Goal: Information Seeking & Learning: Learn about a topic

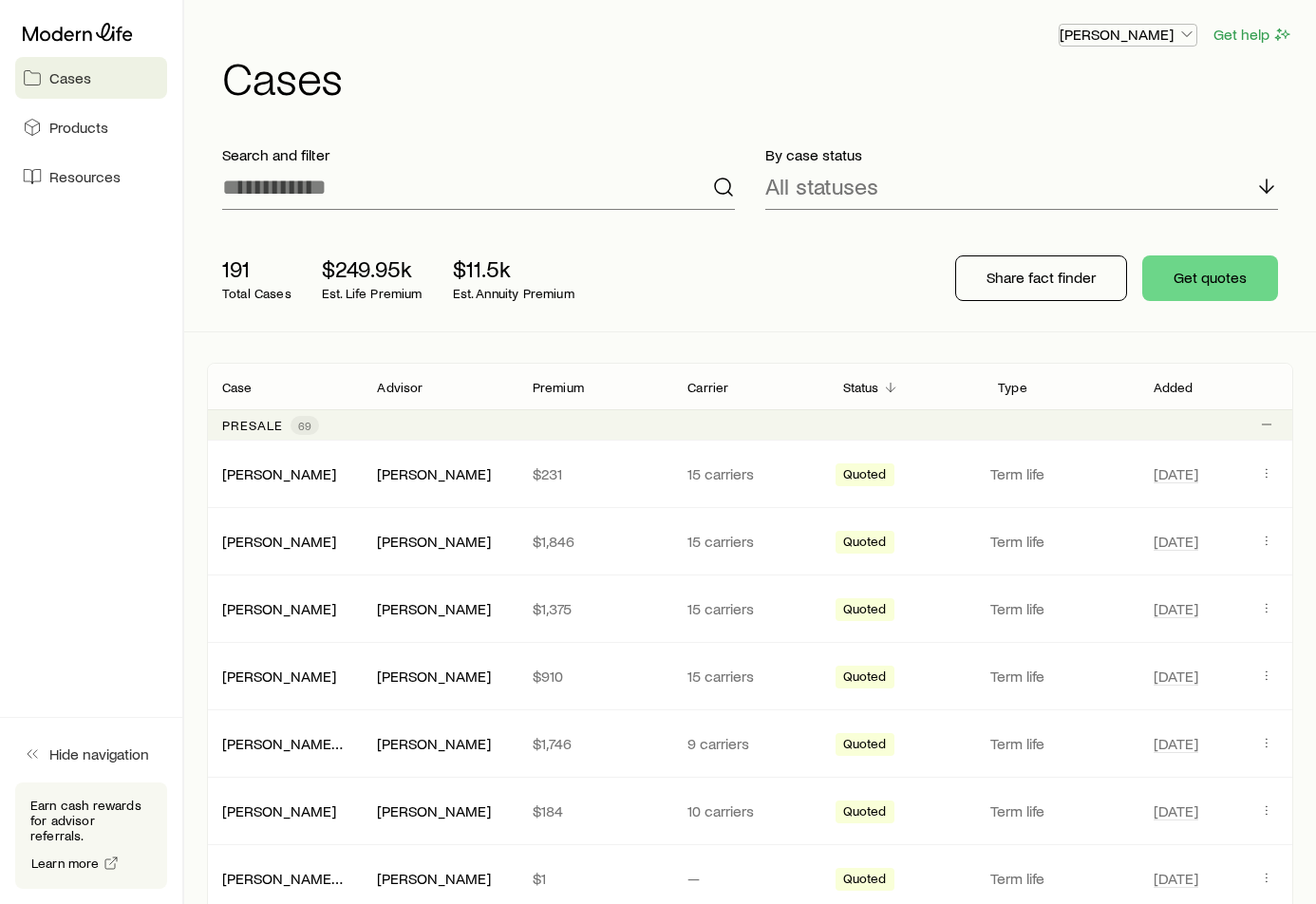
click at [1146, 31] on p "[PERSON_NAME]" at bounding box center [1128, 34] width 137 height 19
click at [622, 96] on h1 "Cases" at bounding box center [758, 77] width 1071 height 46
click at [72, 125] on span "Products" at bounding box center [78, 127] width 58 height 19
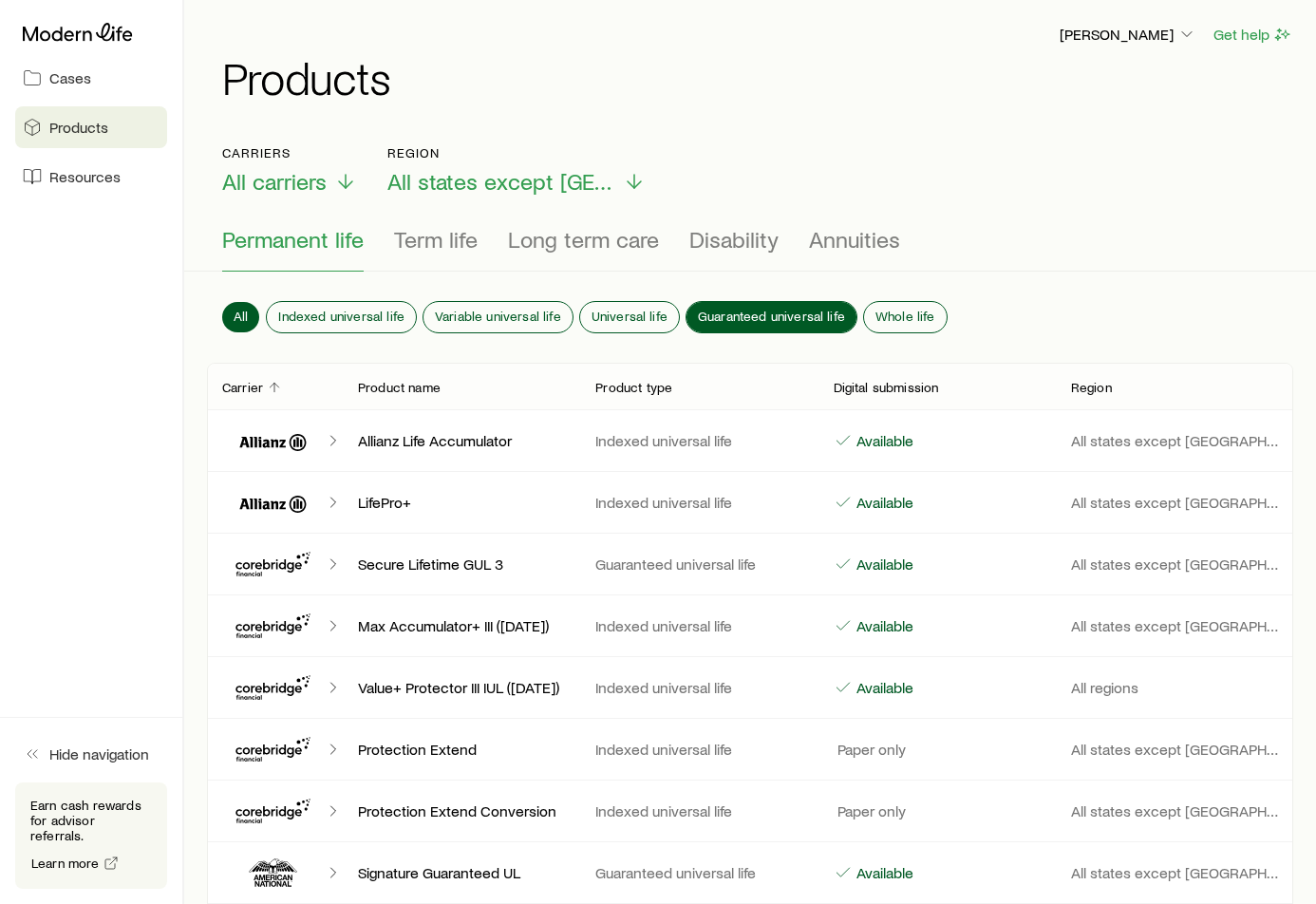
click at [782, 309] on span "Guaranteed universal life" at bounding box center [771, 316] width 148 height 15
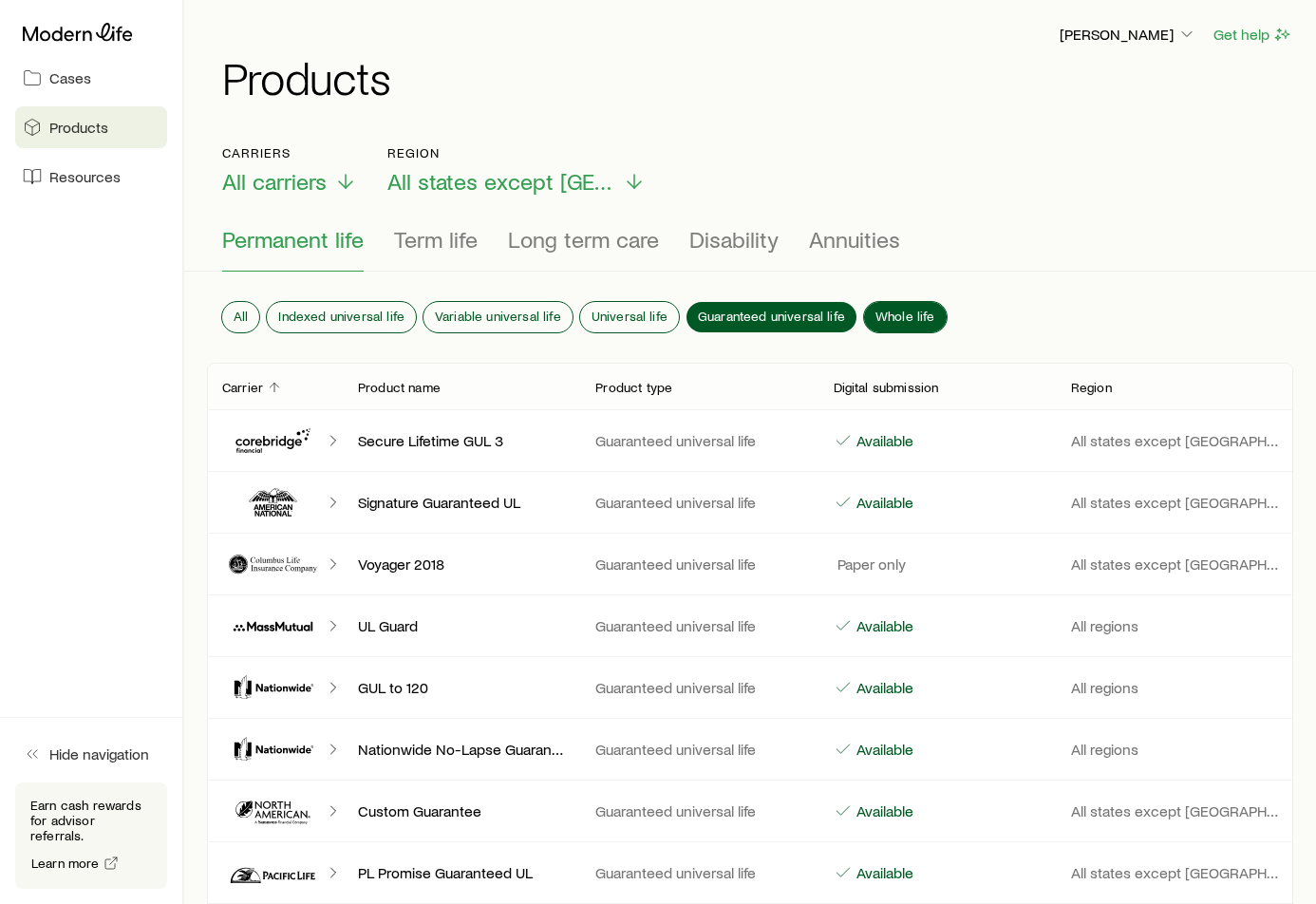
click at [898, 309] on span "Whole life" at bounding box center [905, 316] width 59 height 15
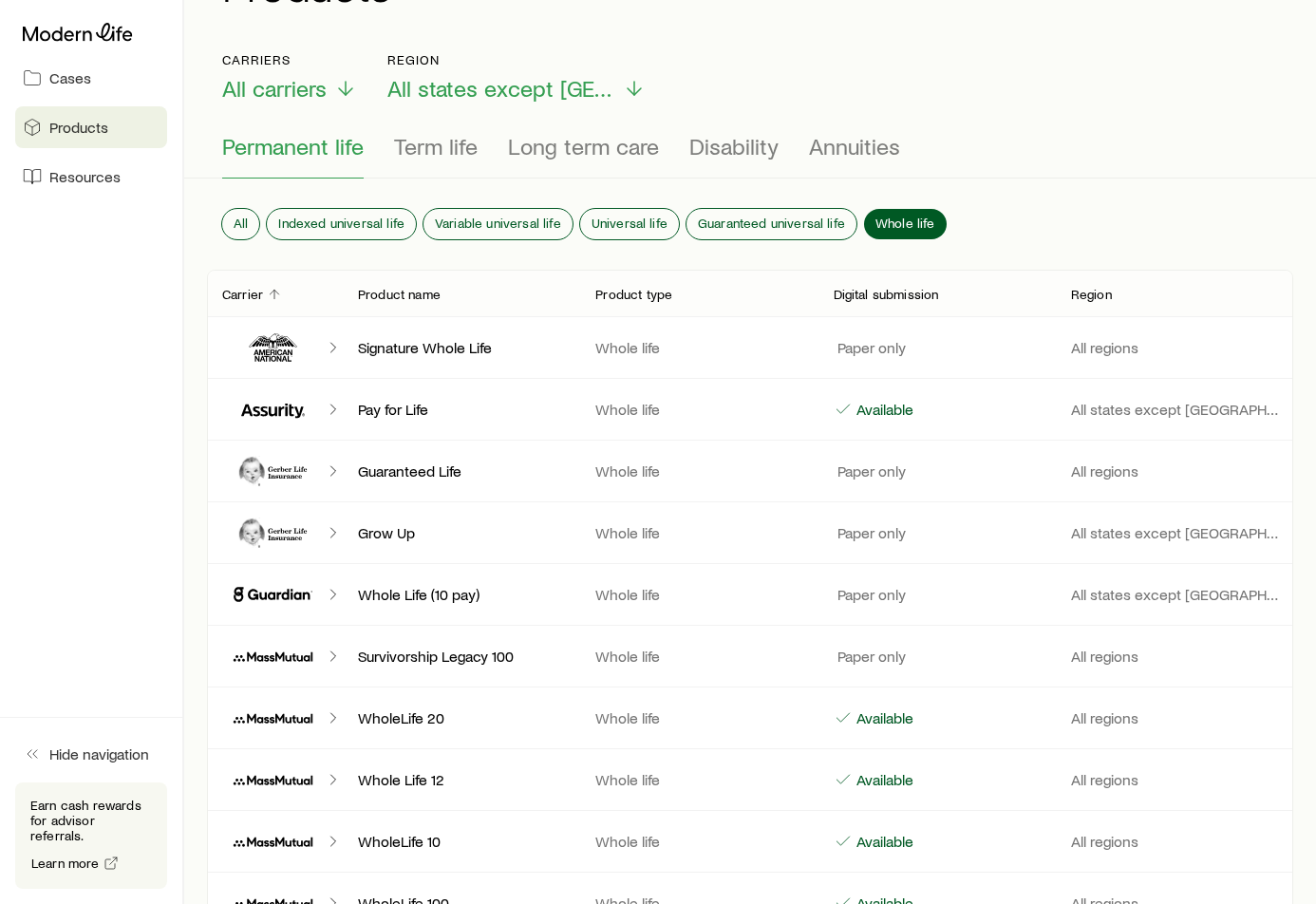
scroll to position [95, 0]
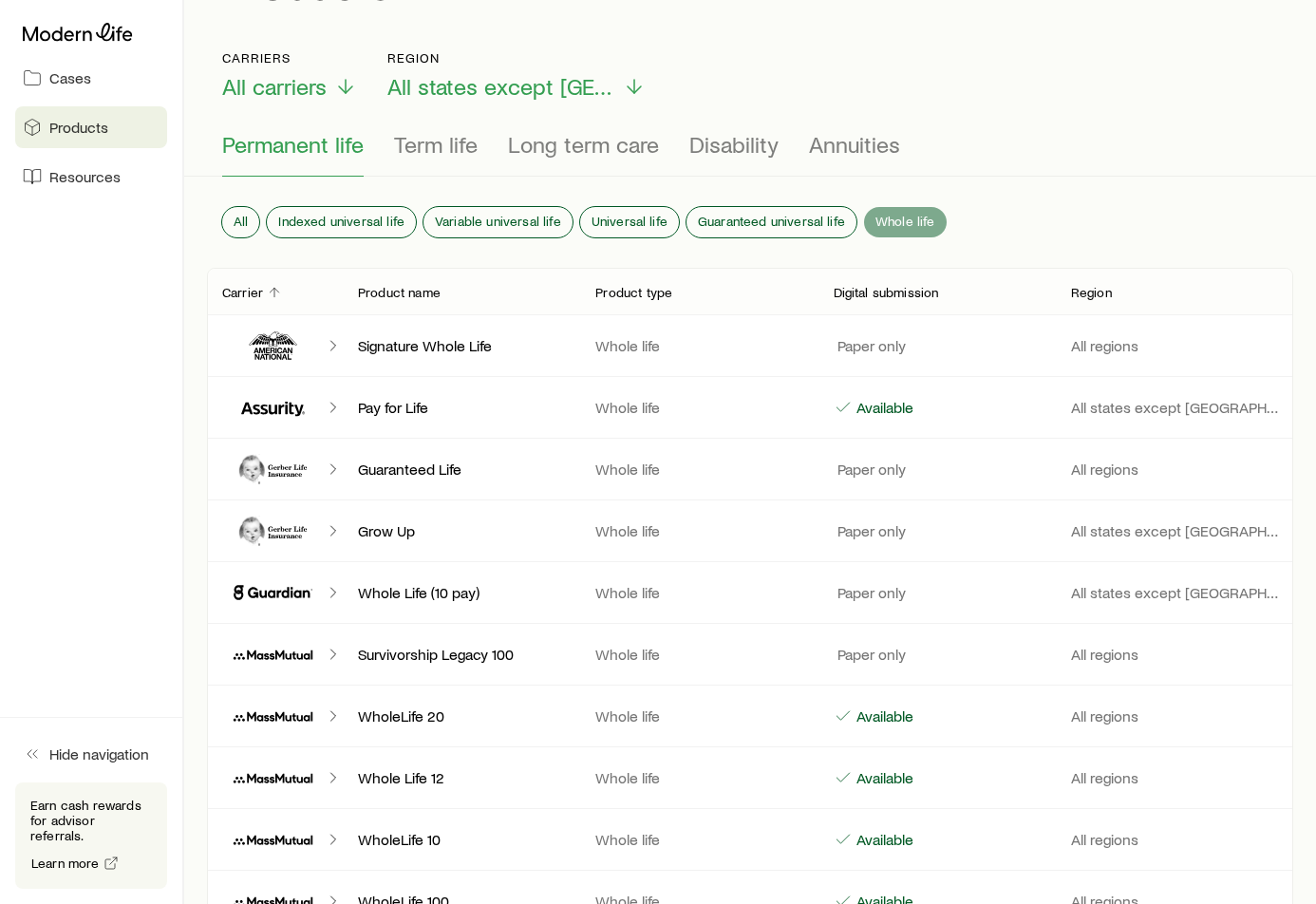
click at [903, 219] on span "Whole life" at bounding box center [905, 221] width 59 height 15
click at [1032, 209] on div "All Indexed universal life Variable universal life Universal life Guaranteed un…" at bounding box center [750, 226] width 1086 height 83
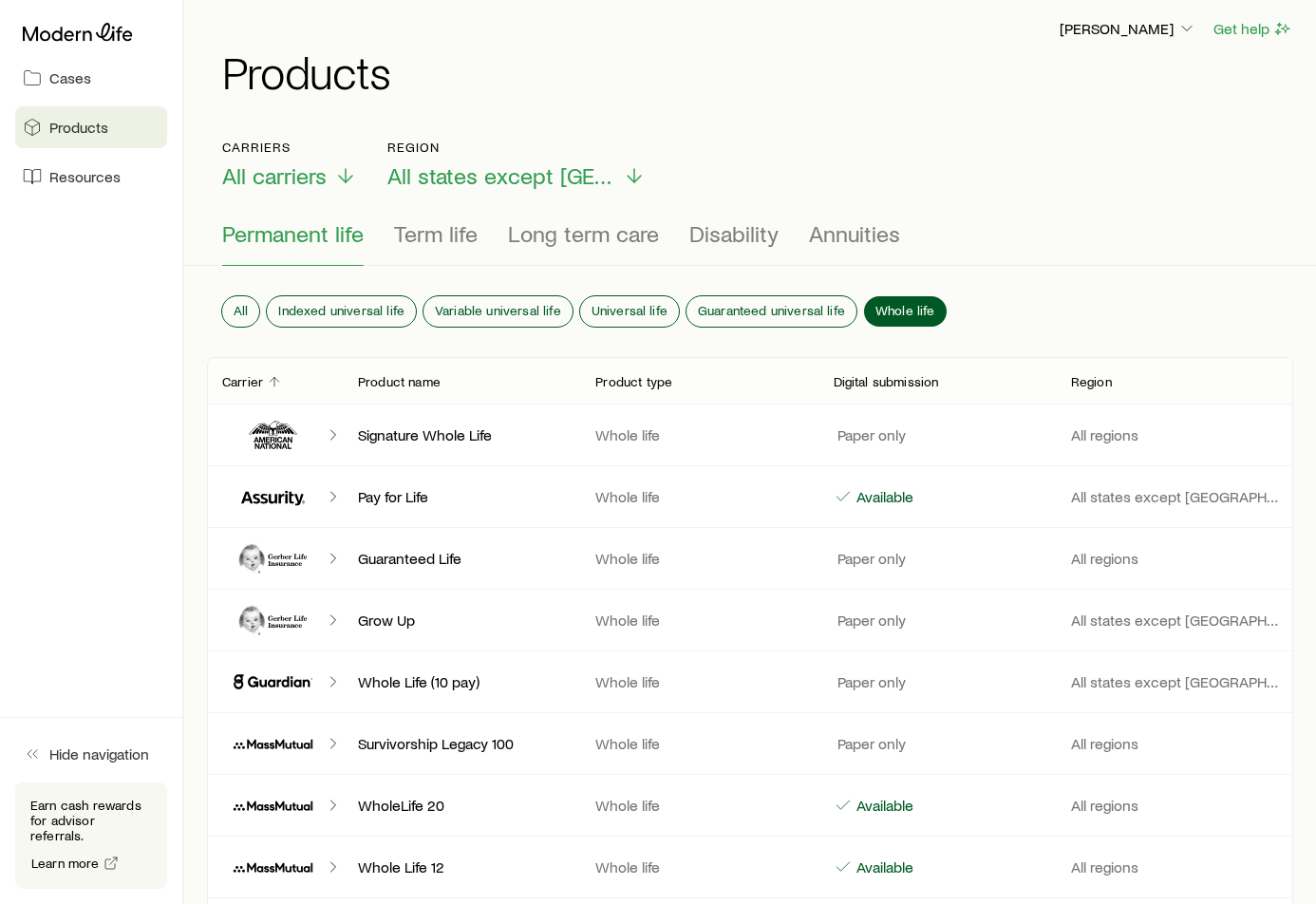
scroll to position [0, 0]
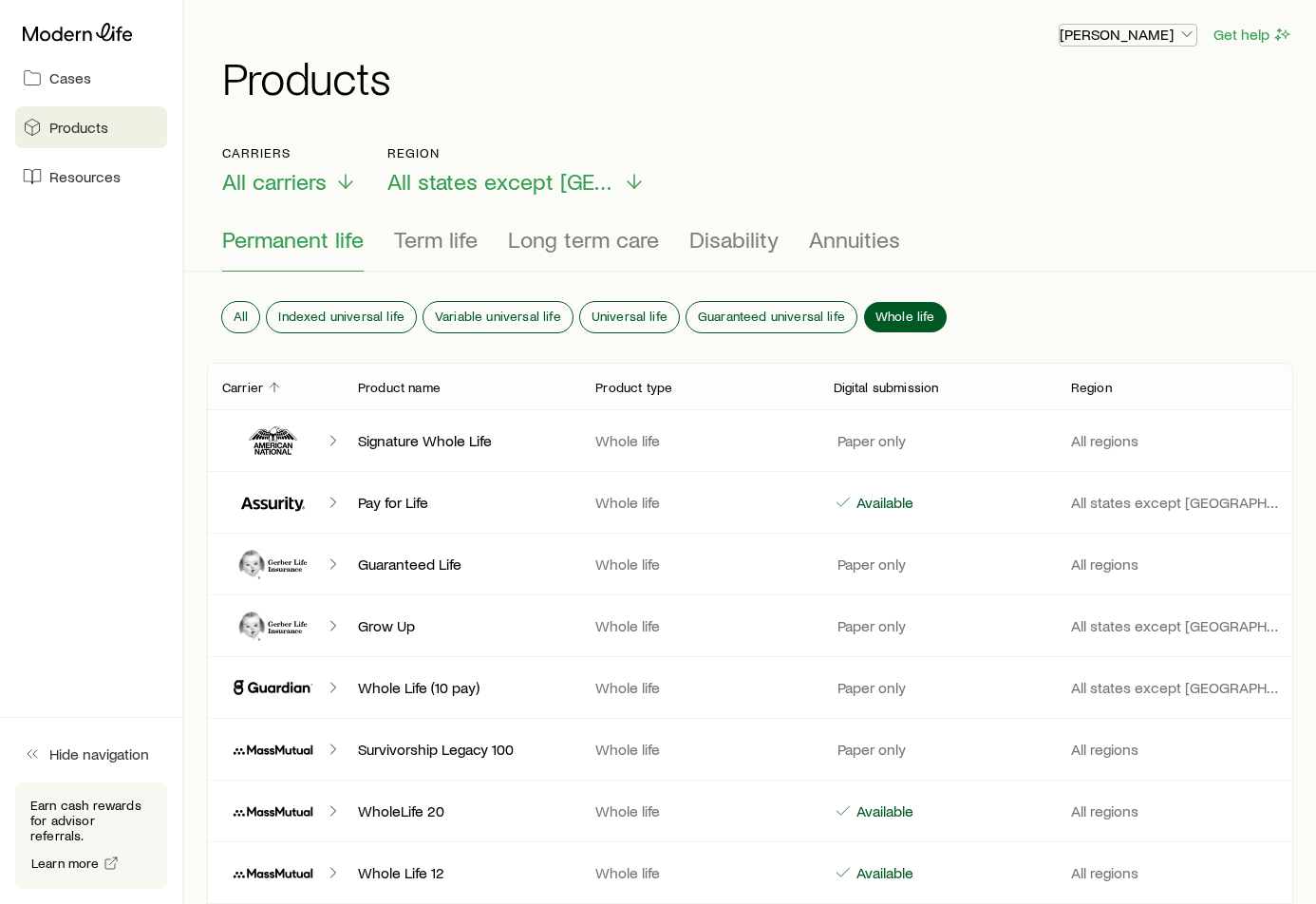
click at [1185, 35] on polyline "button" at bounding box center [1187, 35] width 10 height 5
click at [1117, 127] on span "Commission schedule" at bounding box center [1085, 128] width 147 height 19
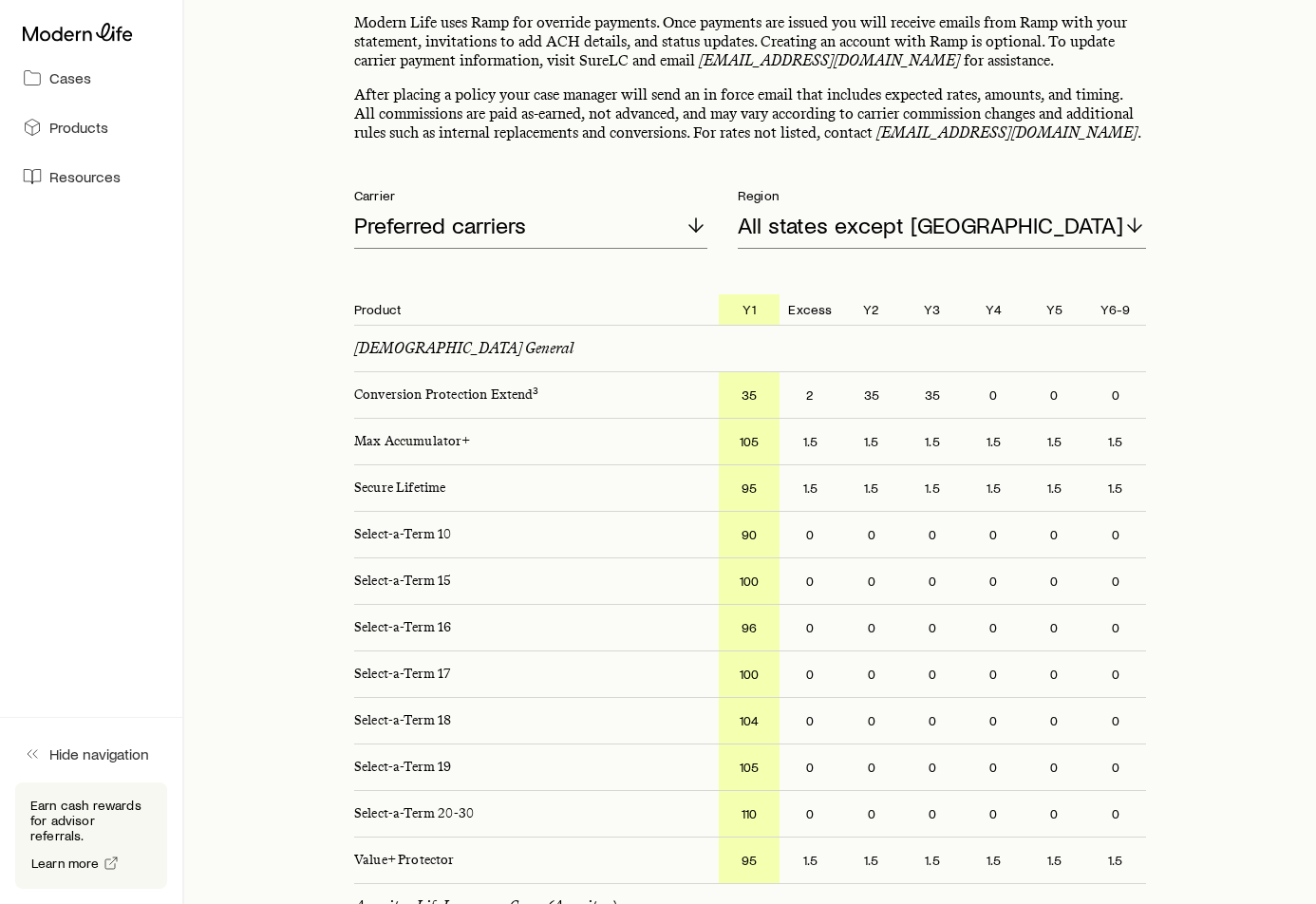
scroll to position [190, 0]
click at [707, 220] on icon at bounding box center [695, 224] width 23 height 23
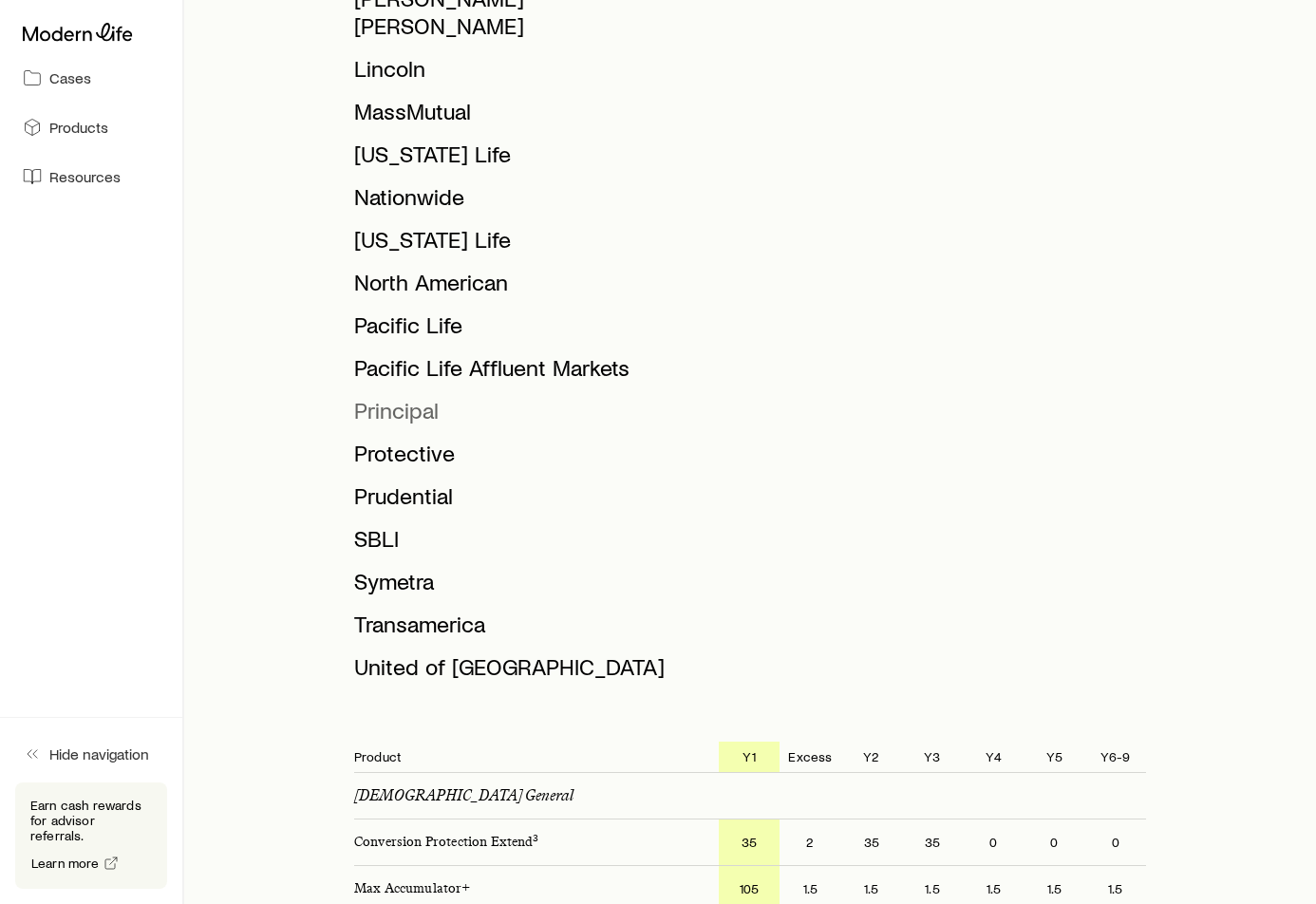
scroll to position [854, 0]
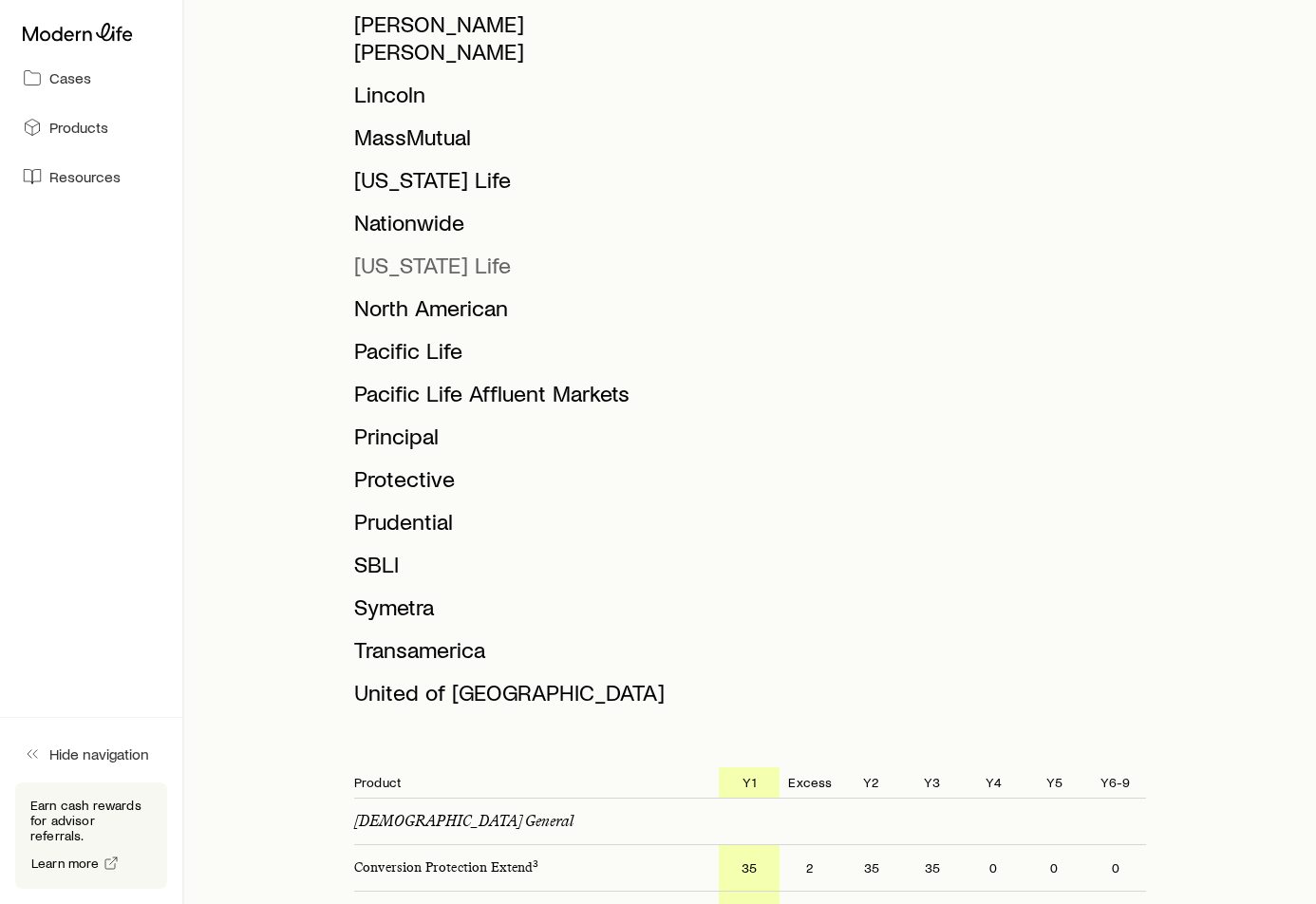
click at [475, 251] on span "[US_STATE] Life" at bounding box center [433, 264] width 156 height 28
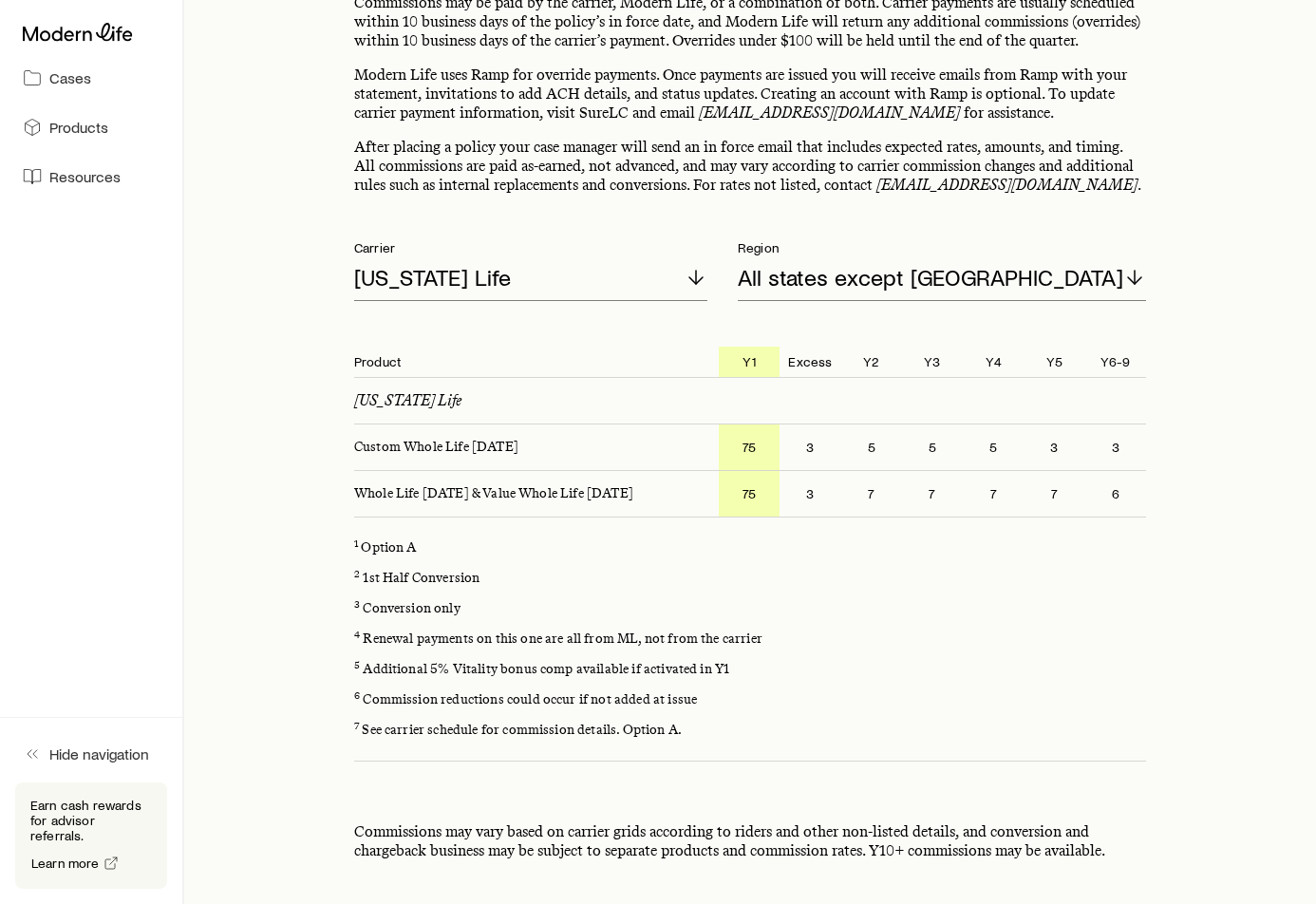
scroll to position [136, 0]
